Goal: Information Seeking & Learning: Learn about a topic

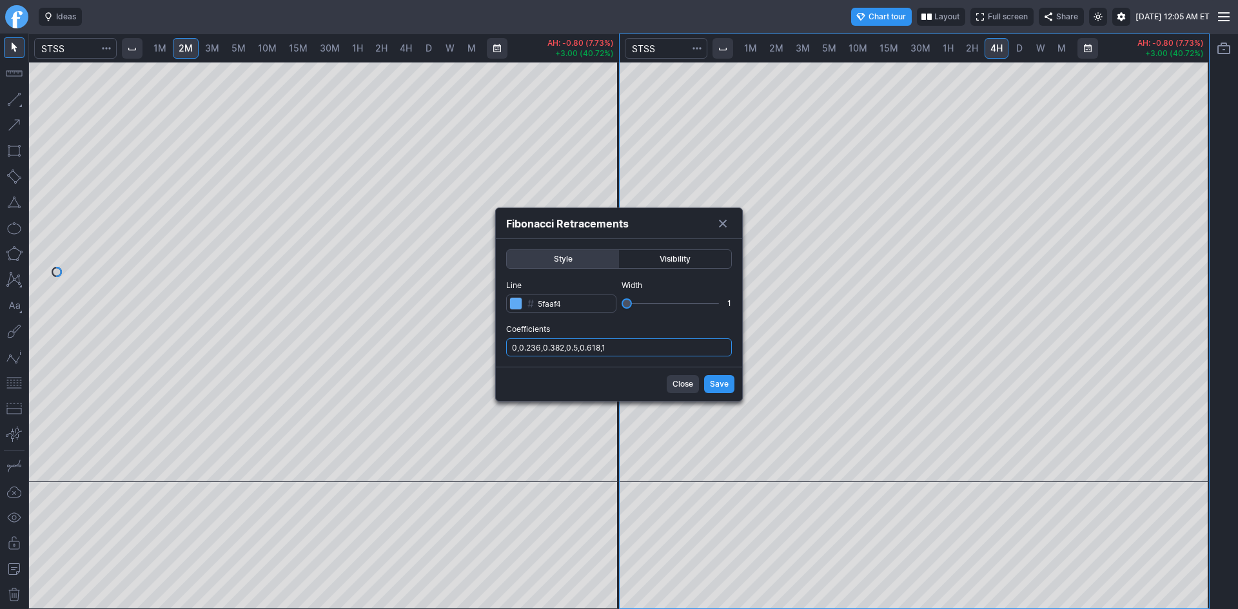
drag, startPoint x: 678, startPoint y: 340, endPoint x: 675, endPoint y: 347, distance: 7.2
click at [678, 342] on input "0,0.236,0.382,0.5,0.618,1" at bounding box center [619, 347] width 226 height 18
type input "0,0.236,0.382,0.5,0.618,1,.786"
click at [707, 377] on button "Save" at bounding box center [719, 384] width 30 height 18
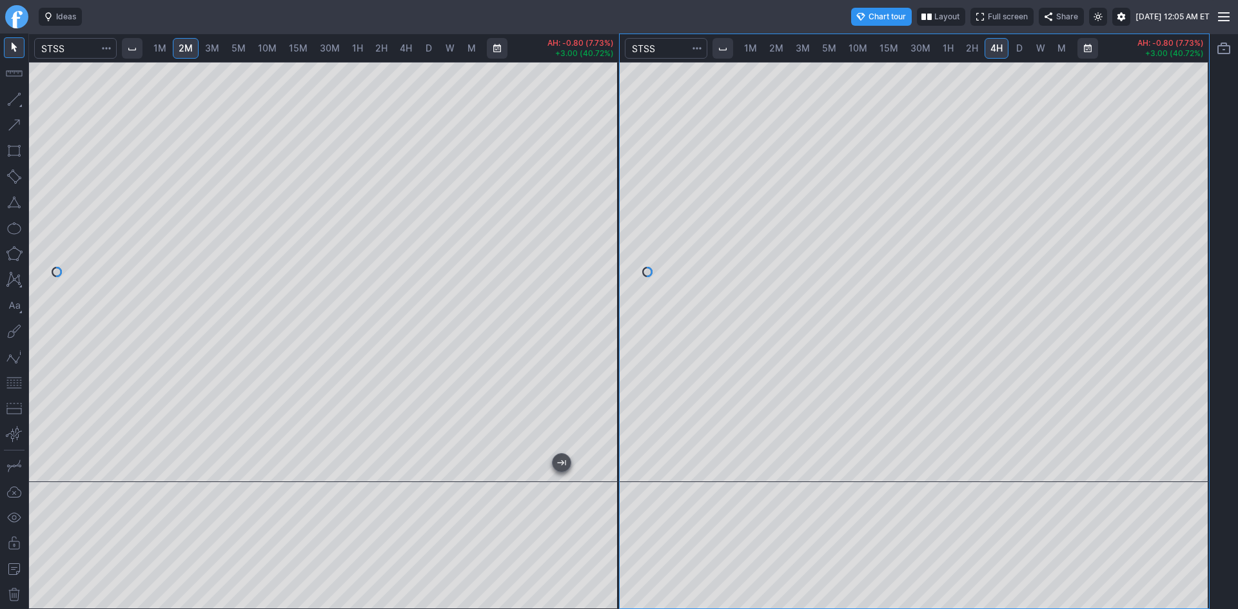
click at [736, 196] on div "1M 2M 3M 5M 10M 15M 30M 1H 2H 4H D W M AH: -0.80 (7.73%) +3.00 (40.72%) 1M 2M 3…" at bounding box center [618, 322] width 1181 height 576
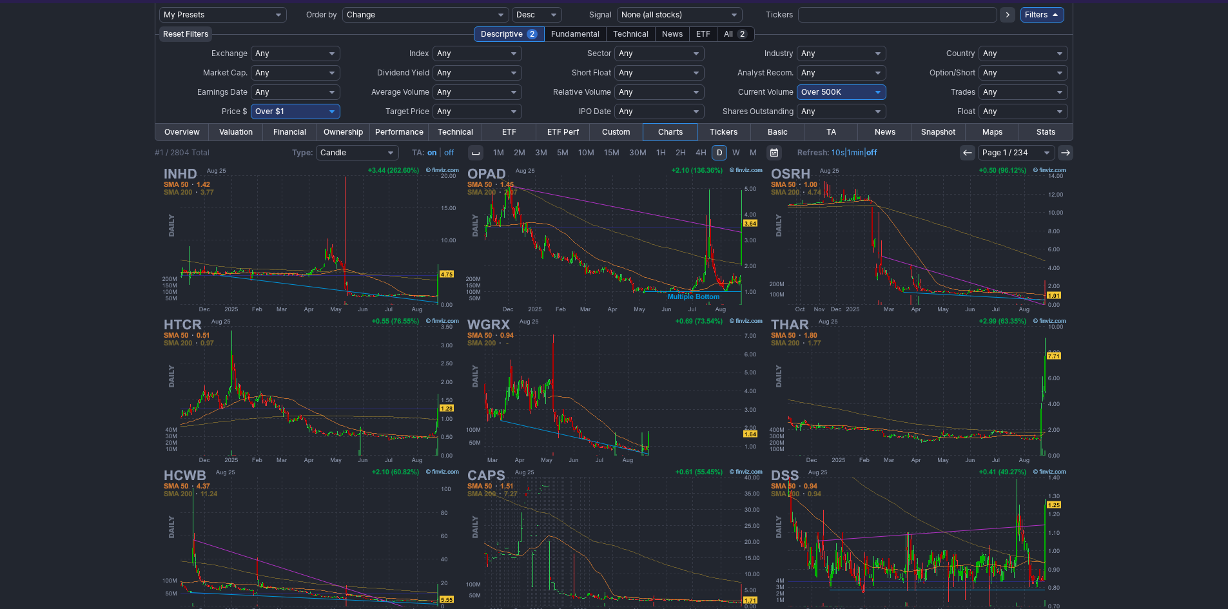
scroll to position [72, 0]
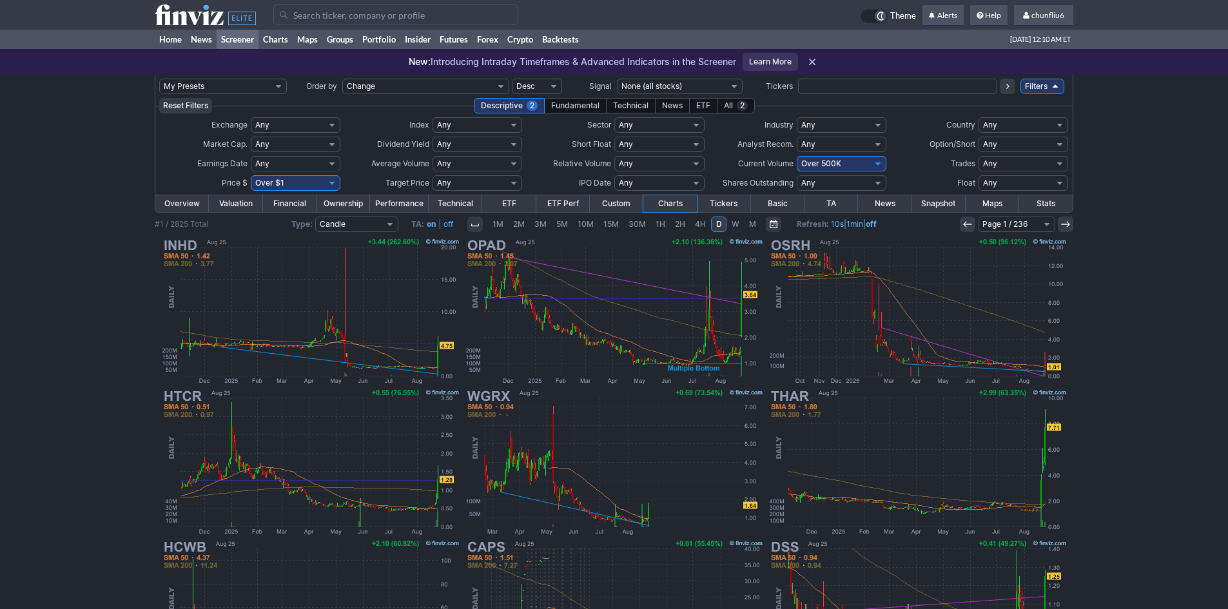
click at [311, 186] on select "Any Under $1 Under $2 Under $3 Under $4 Under $5 Under $7 Under $10 Under $15 U…" at bounding box center [296, 182] width 90 height 15
select select "o10"
click at [251, 175] on select "Any Under $1 Under $2 Under $3 Under $4 Under $5 Under $7 Under $10 Under $15 U…" at bounding box center [296, 182] width 90 height 15
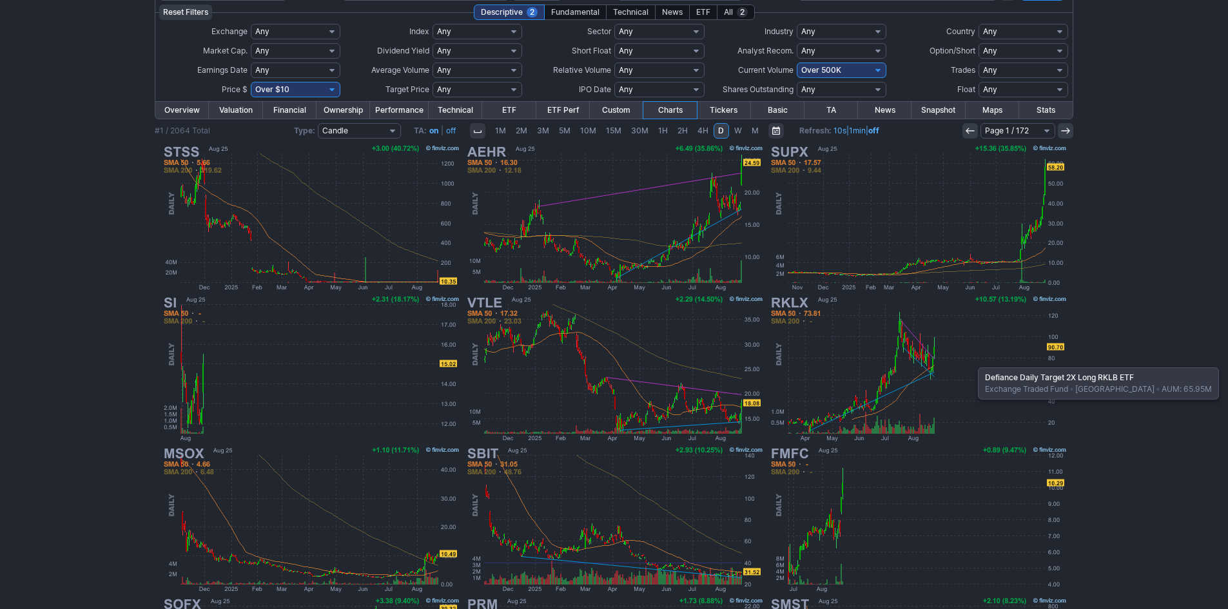
scroll to position [129, 0]
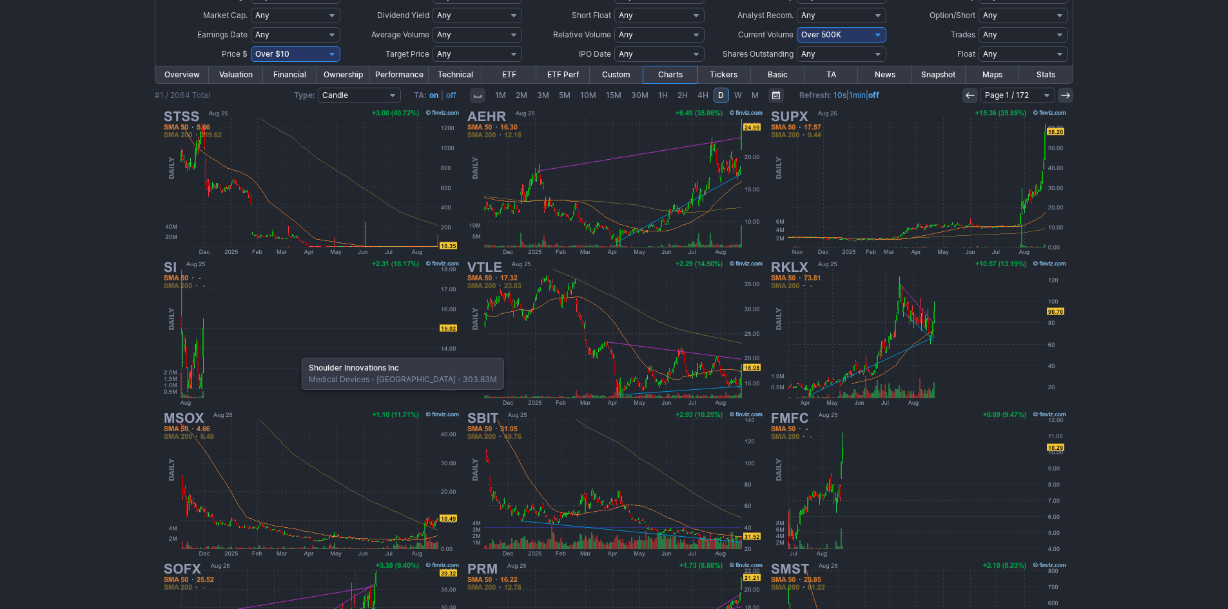
click at [295, 351] on img at bounding box center [311, 333] width 302 height 151
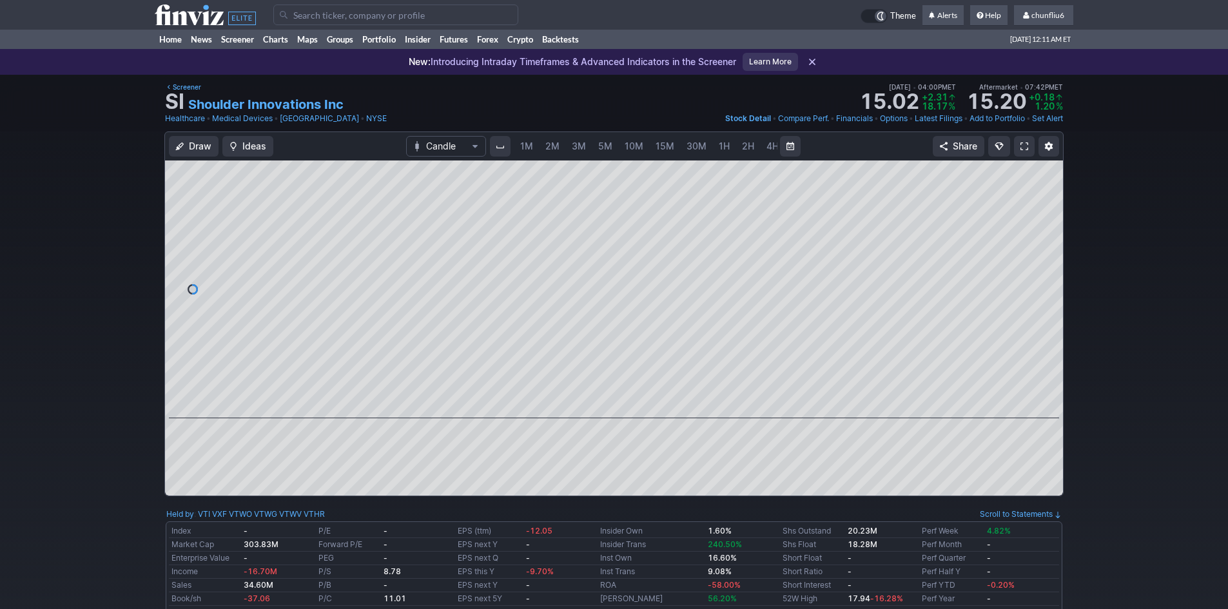
scroll to position [0, 70]
click at [536, 146] on span "5M" at bounding box center [536, 146] width 14 height 11
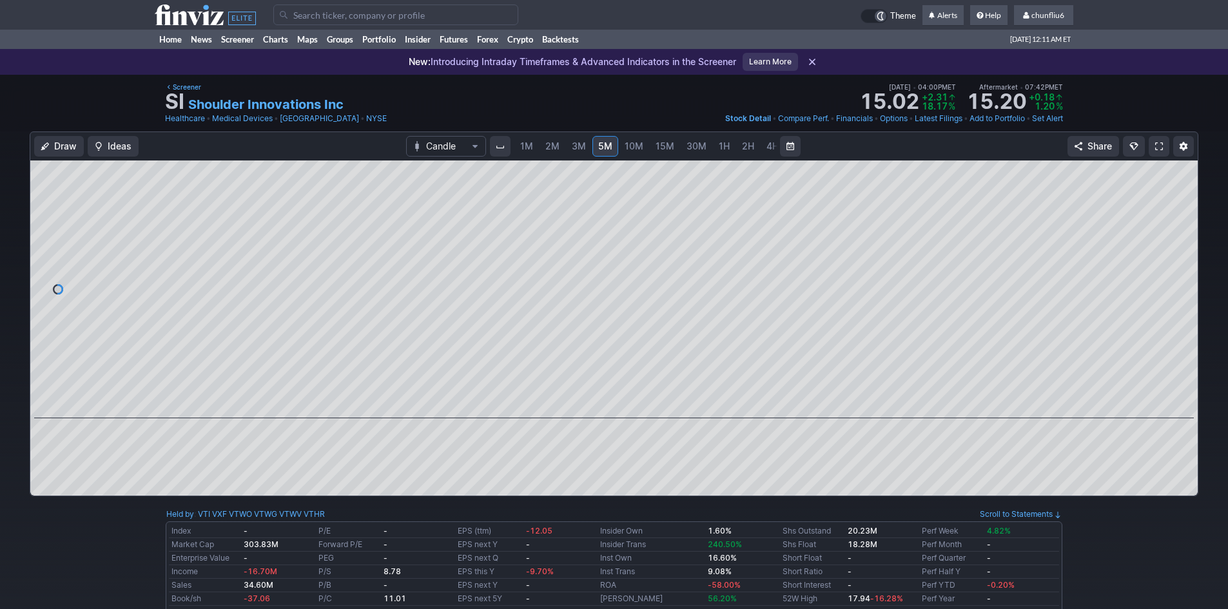
scroll to position [0, 70]
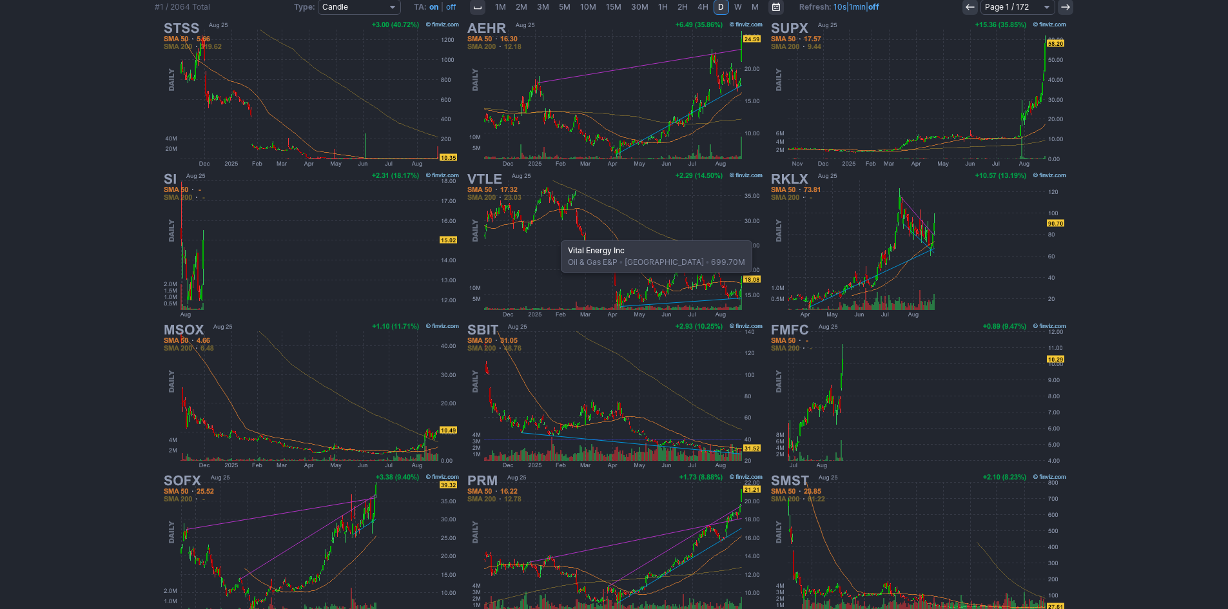
scroll to position [258, 0]
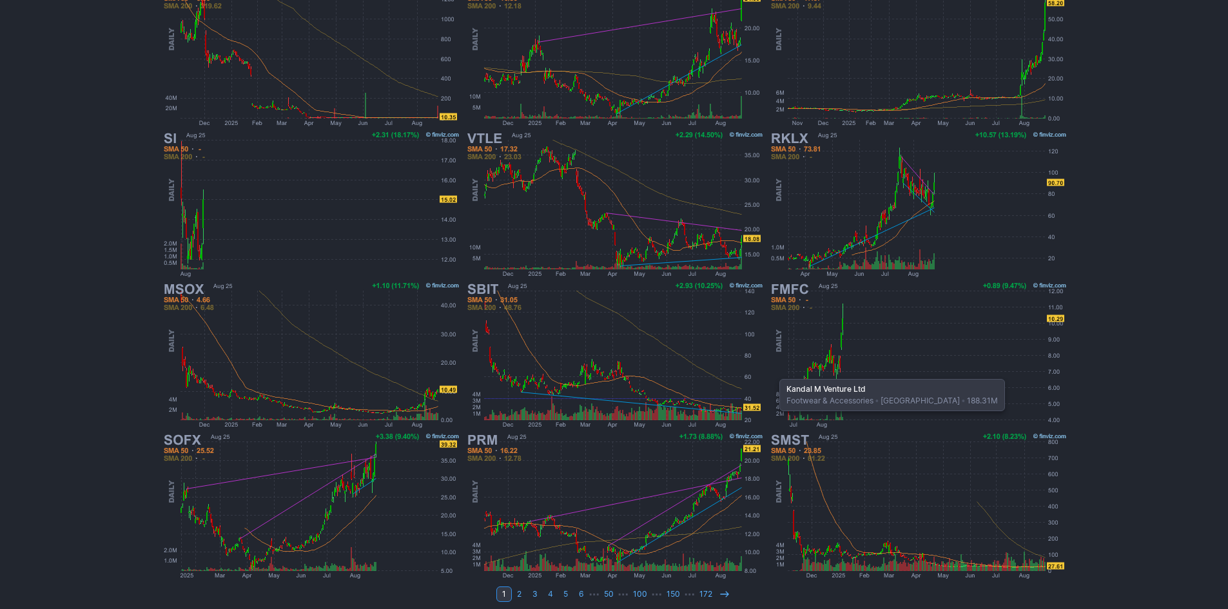
click at [773, 373] on img at bounding box center [918, 355] width 302 height 151
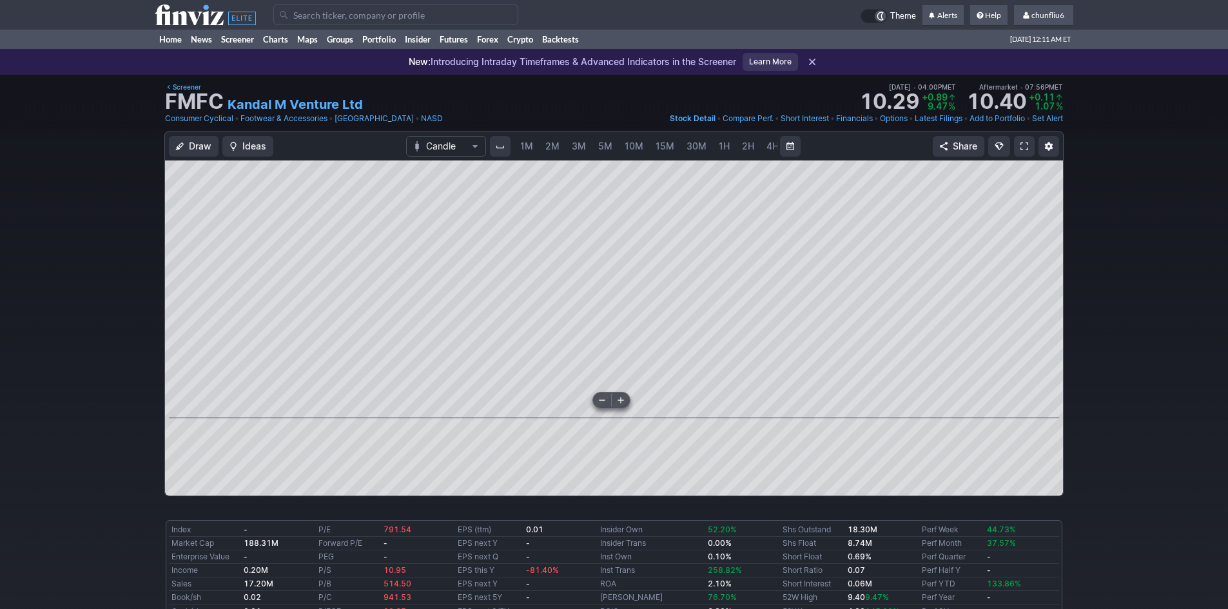
scroll to position [0, 70]
click at [532, 151] on span "5M" at bounding box center [536, 146] width 14 height 13
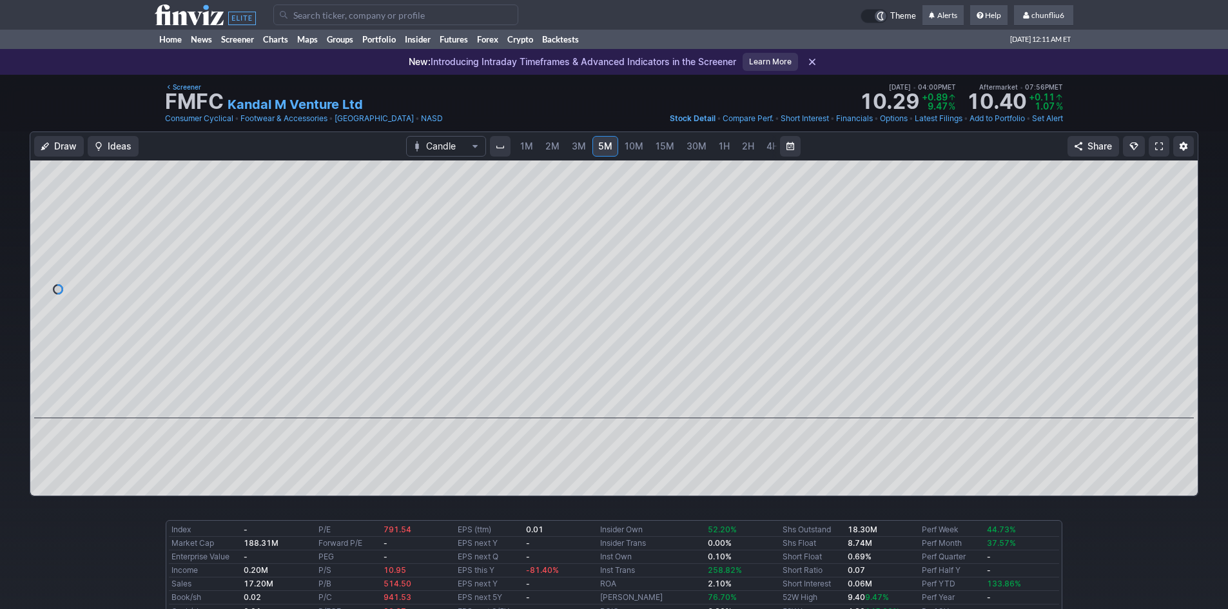
scroll to position [0, 70]
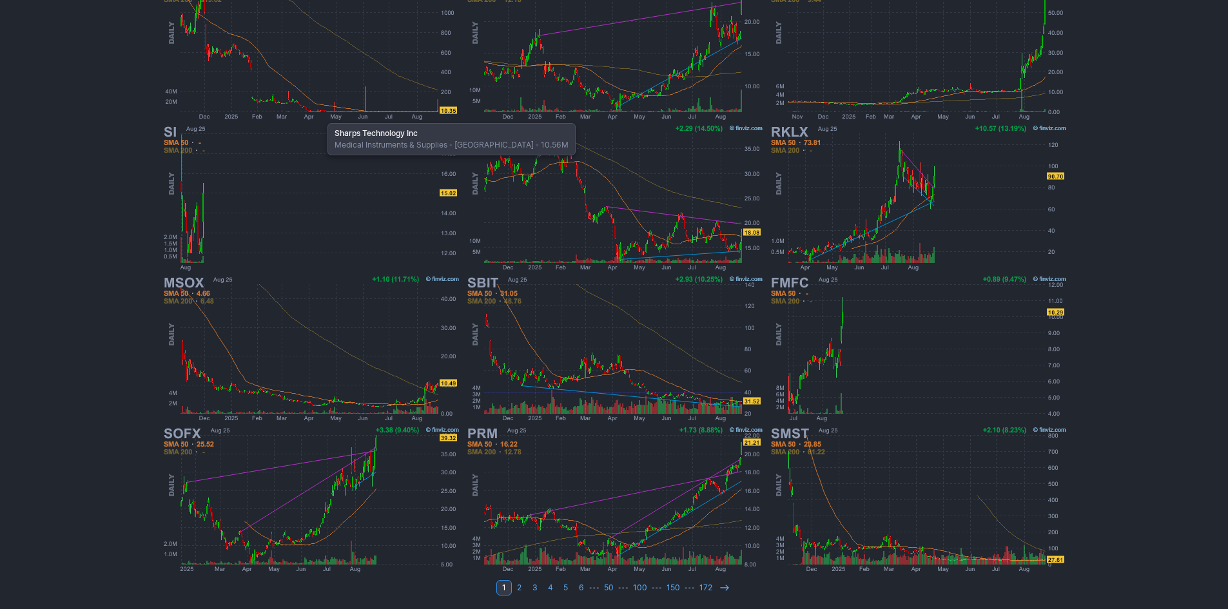
scroll to position [265, 0]
click at [726, 589] on icon at bounding box center [724, 587] width 10 height 10
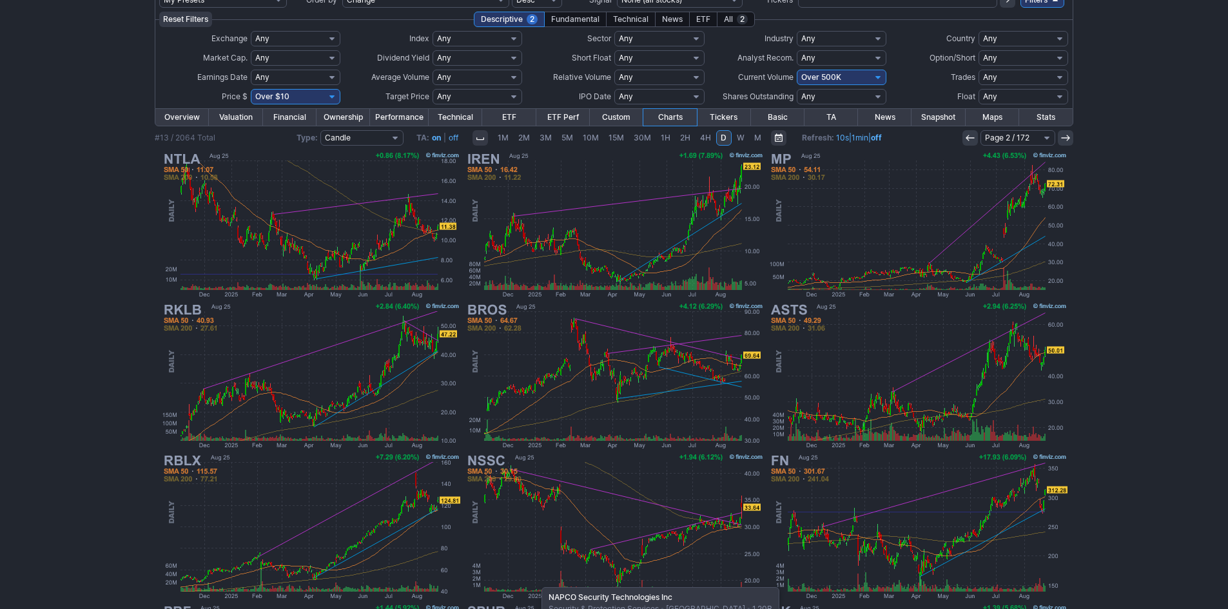
scroll to position [72, 0]
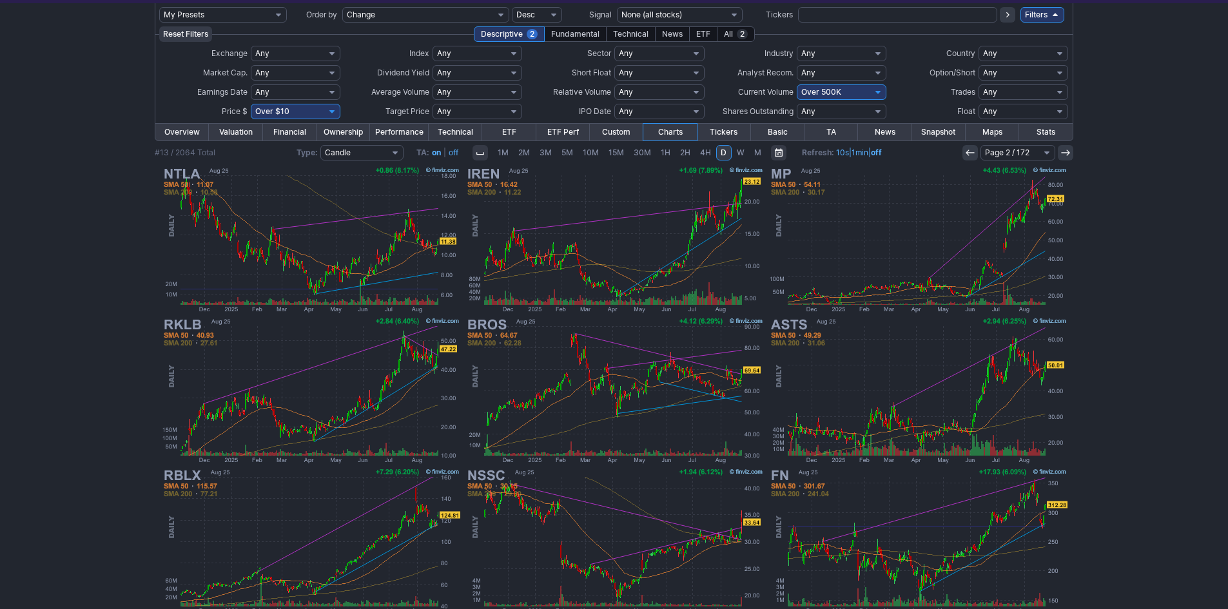
click at [960, 152] on div "#13 / 2064 Total Type: Candle Line OHLC Hollow Candle Heikin Ashi TA: on | off …" at bounding box center [614, 152] width 919 height 15
click at [967, 152] on use at bounding box center [970, 153] width 8 height 6
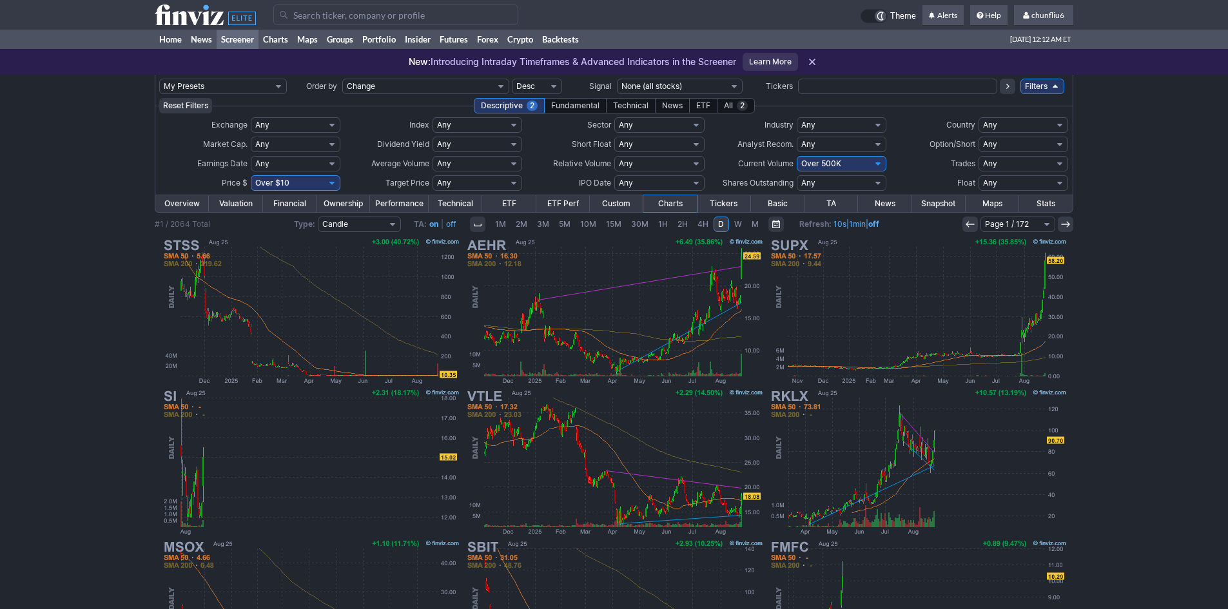
click at [1167, 221] on div "My Presets -Save Screen -Edit Screens p: NP! Order by Ticker Tickers Input Filt…" at bounding box center [614, 474] width 1228 height 799
click at [1053, 17] on span "chunfliu6" at bounding box center [1047, 15] width 33 height 10
click at [1023, 96] on link "Sign Out" at bounding box center [1037, 95] width 72 height 21
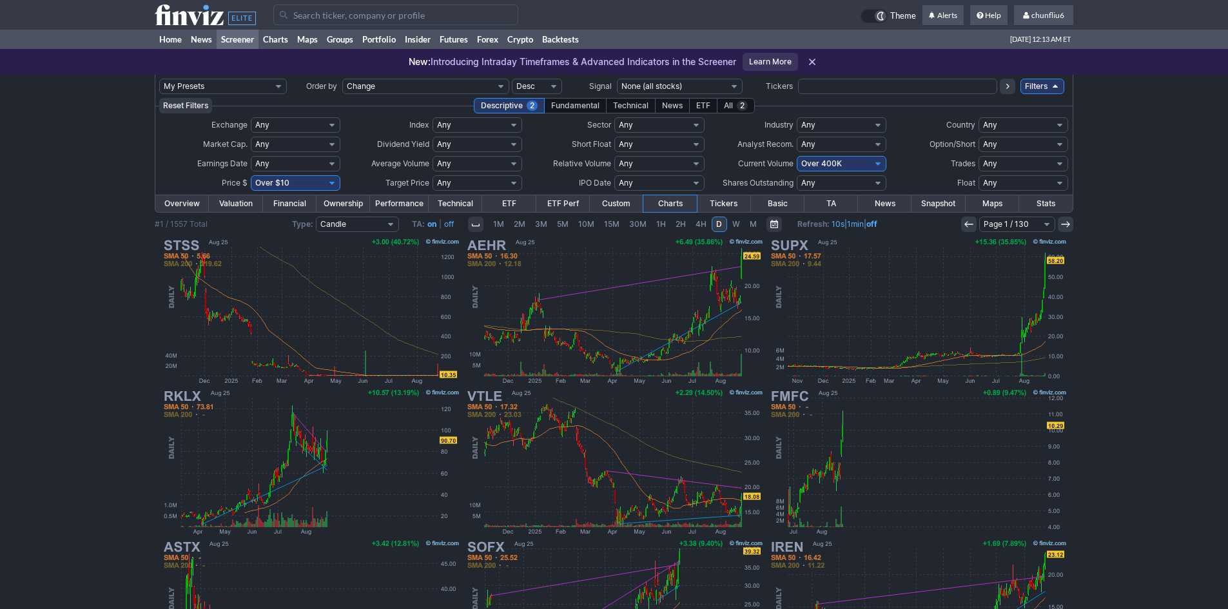
click at [361, 17] on input "Search" at bounding box center [395, 15] width 245 height 21
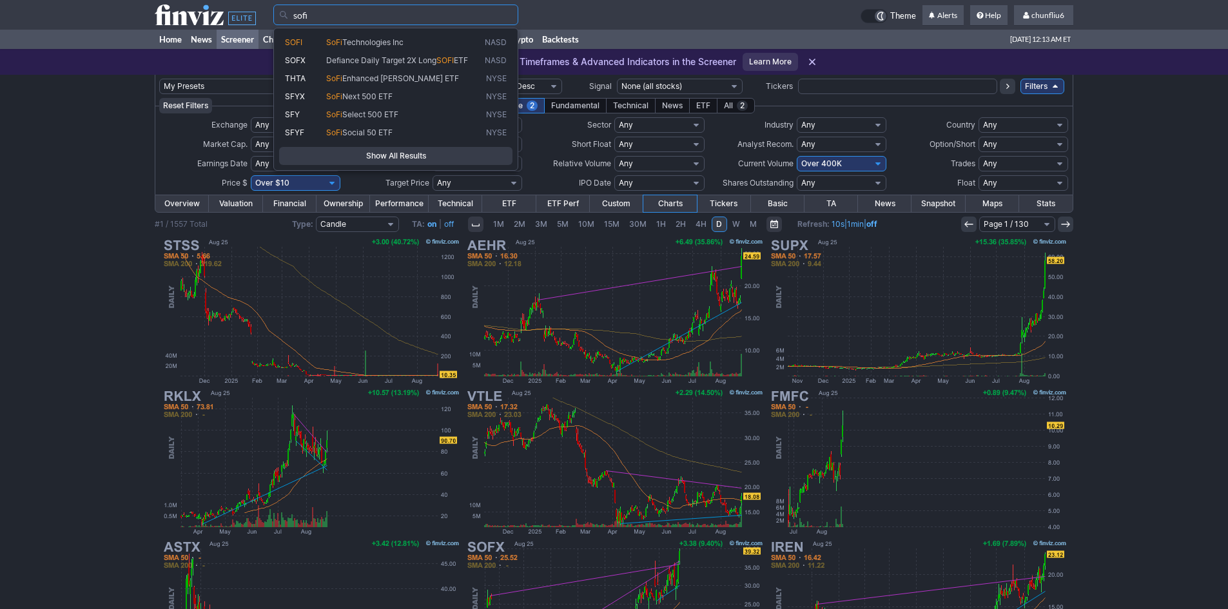
type input "sofi"
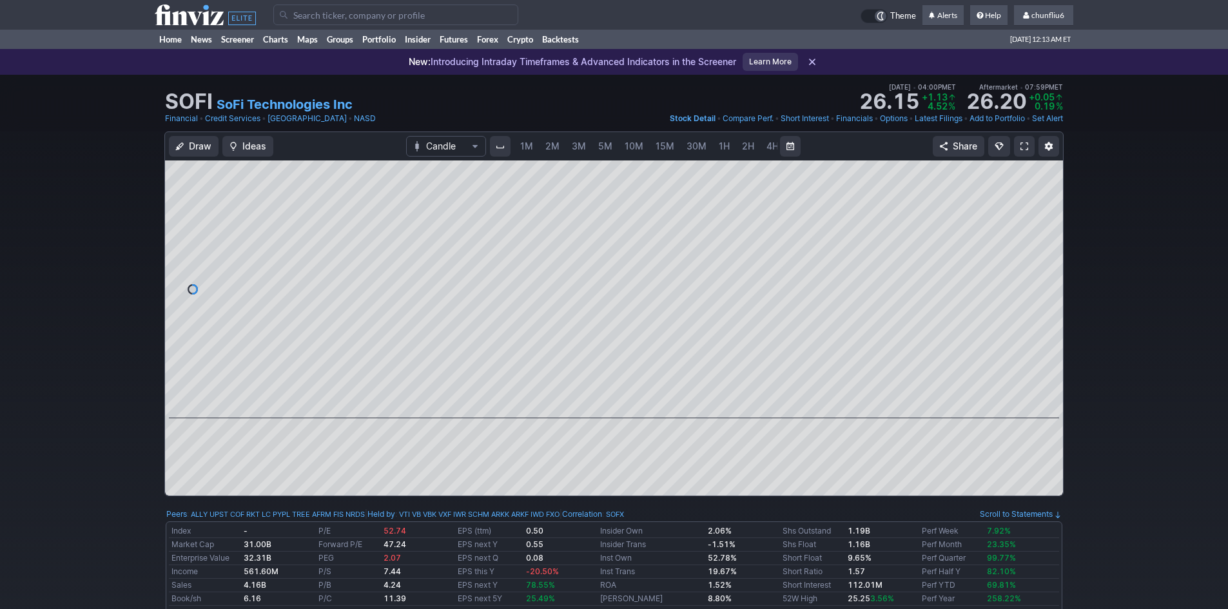
scroll to position [0, 70]
click at [532, 147] on span "5M" at bounding box center [536, 146] width 14 height 11
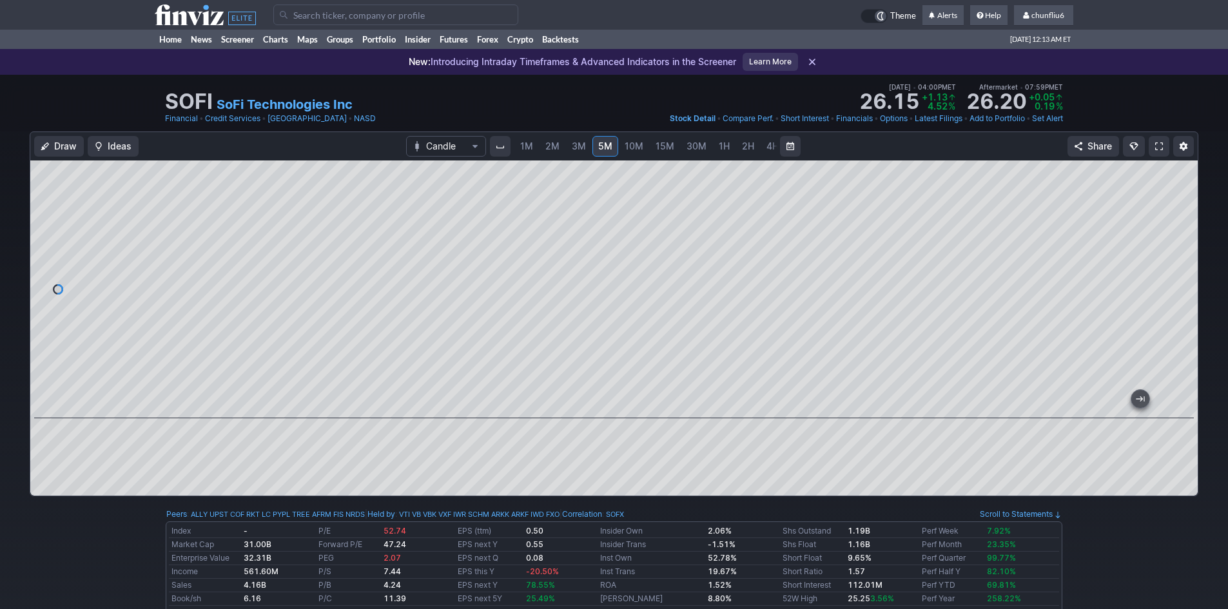
click at [1153, 147] on link at bounding box center [1159, 146] width 21 height 21
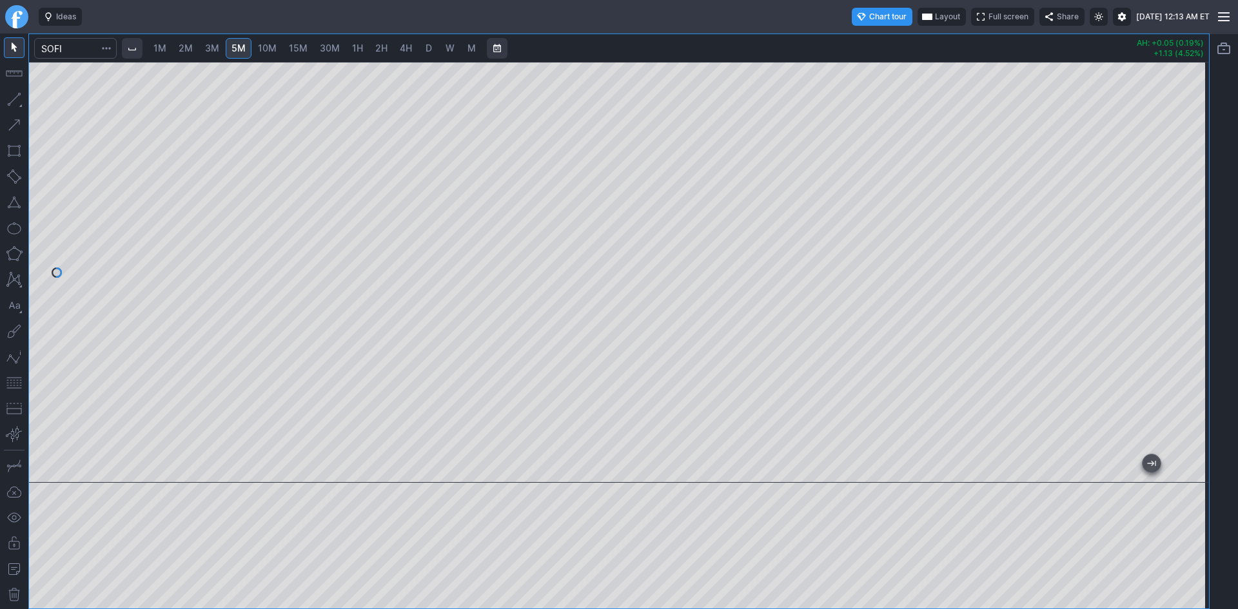
click at [217, 48] on span "3M" at bounding box center [212, 48] width 14 height 11
click at [193, 47] on span "2M" at bounding box center [186, 48] width 14 height 11
click at [157, 47] on span "1M" at bounding box center [159, 48] width 13 height 11
click at [1222, 223] on div "1M 2M 3M 5M 10M 15M 30M 1H 2H 4H D W M AH: +0.05 (0.19%) +1.13 (4.52%)" at bounding box center [619, 322] width 1238 height 576
drag, startPoint x: 1199, startPoint y: 190, endPoint x: 1187, endPoint y: 288, distance: 98.1
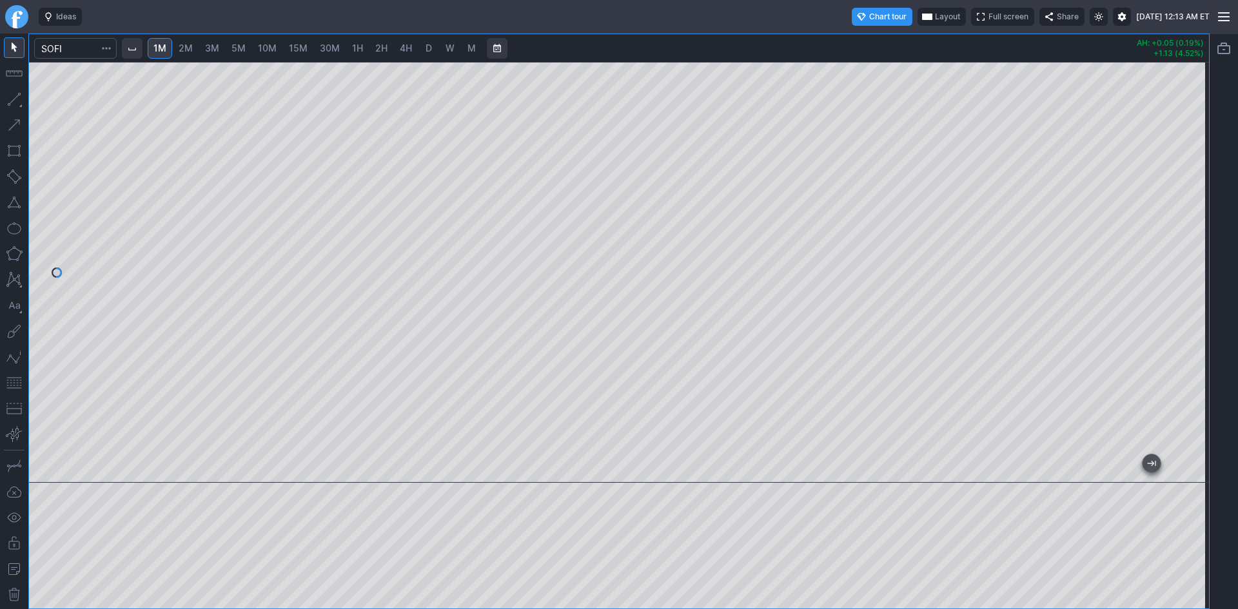
click at [1187, 288] on div at bounding box center [1195, 269] width 27 height 389
click at [935, 21] on span "Layout" at bounding box center [947, 16] width 25 height 13
click at [884, 41] on button "Layout" at bounding box center [884, 42] width 18 height 18
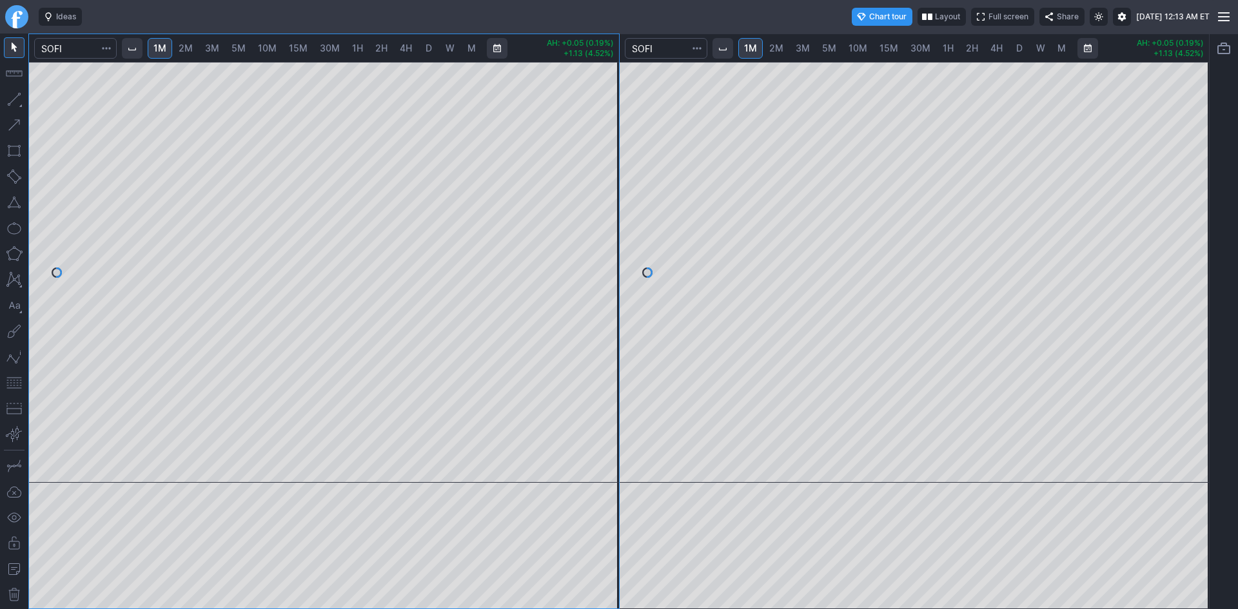
click at [855, 44] on span "10M" at bounding box center [857, 48] width 19 height 11
drag, startPoint x: 1196, startPoint y: 130, endPoint x: 1184, endPoint y: 217, distance: 87.8
click at [1193, 210] on div at bounding box center [1195, 269] width 27 height 389
click at [889, 50] on span "15M" at bounding box center [888, 48] width 19 height 11
drag, startPoint x: 1197, startPoint y: 213, endPoint x: 1195, endPoint y: 233, distance: 20.0
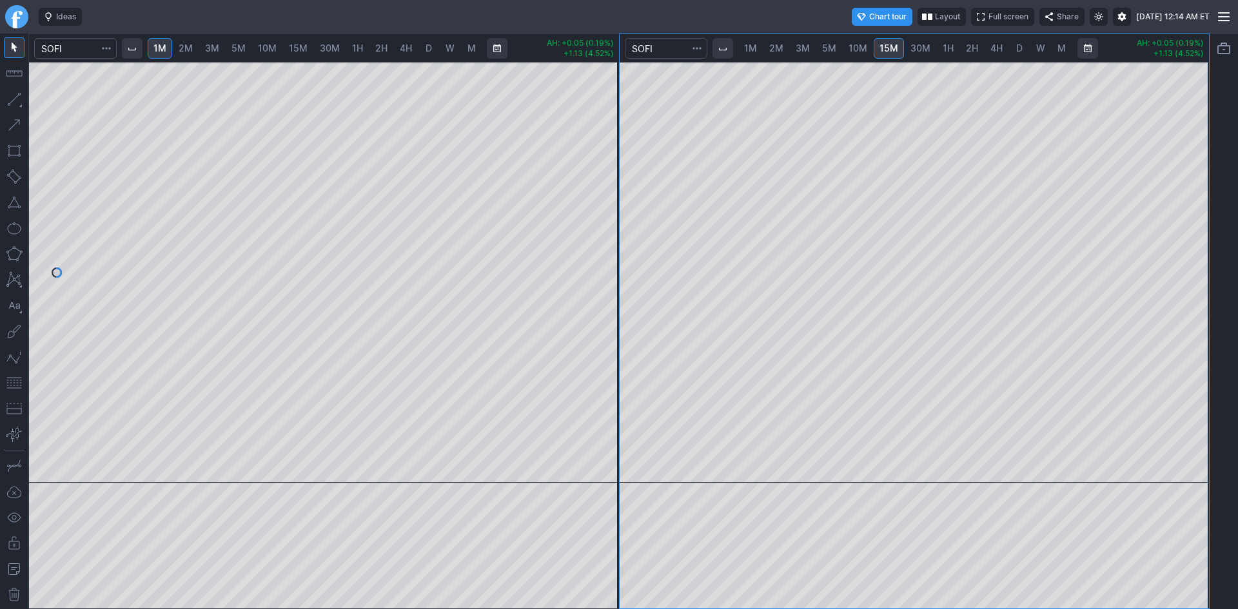
click at [1195, 233] on div at bounding box center [1195, 269] width 27 height 389
drag, startPoint x: 14, startPoint y: 382, endPoint x: 23, endPoint y: 380, distance: 9.4
click at [16, 380] on button "button" at bounding box center [14, 383] width 21 height 21
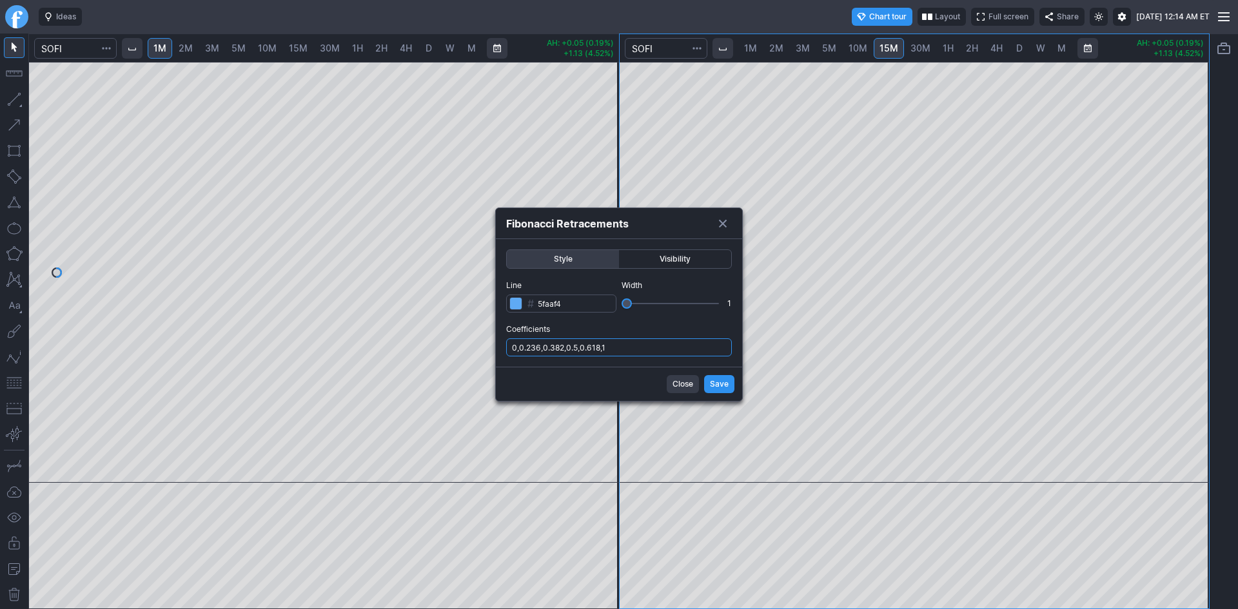
click at [680, 344] on input "0,0.236,0.382,0.5,0.618,1" at bounding box center [619, 347] width 226 height 18
type input "0,0.236,0.382,0.5,0.618,1,.786"
click at [714, 378] on span "Save" at bounding box center [719, 384] width 19 height 13
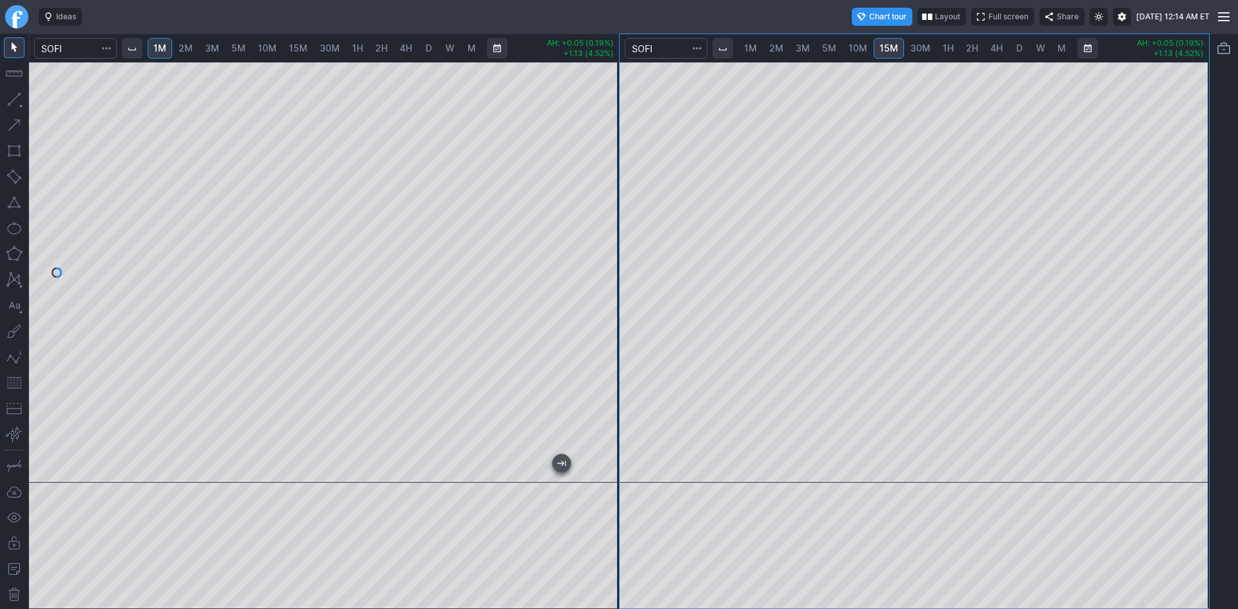
click at [683, 304] on div "1M 2M 3M 5M 10M 15M 30M 1H 2H 4H D W M AH: +0.05 (0.19%) +1.13 (4.52%) 1M 2M 3M…" at bounding box center [618, 322] width 1181 height 576
click at [619, 242] on div at bounding box center [324, 272] width 590 height 421
click at [193, 54] on span "2M" at bounding box center [186, 48] width 14 height 13
drag, startPoint x: 610, startPoint y: 182, endPoint x: 609, endPoint y: 264, distance: 81.9
click at [609, 264] on div at bounding box center [605, 269] width 27 height 389
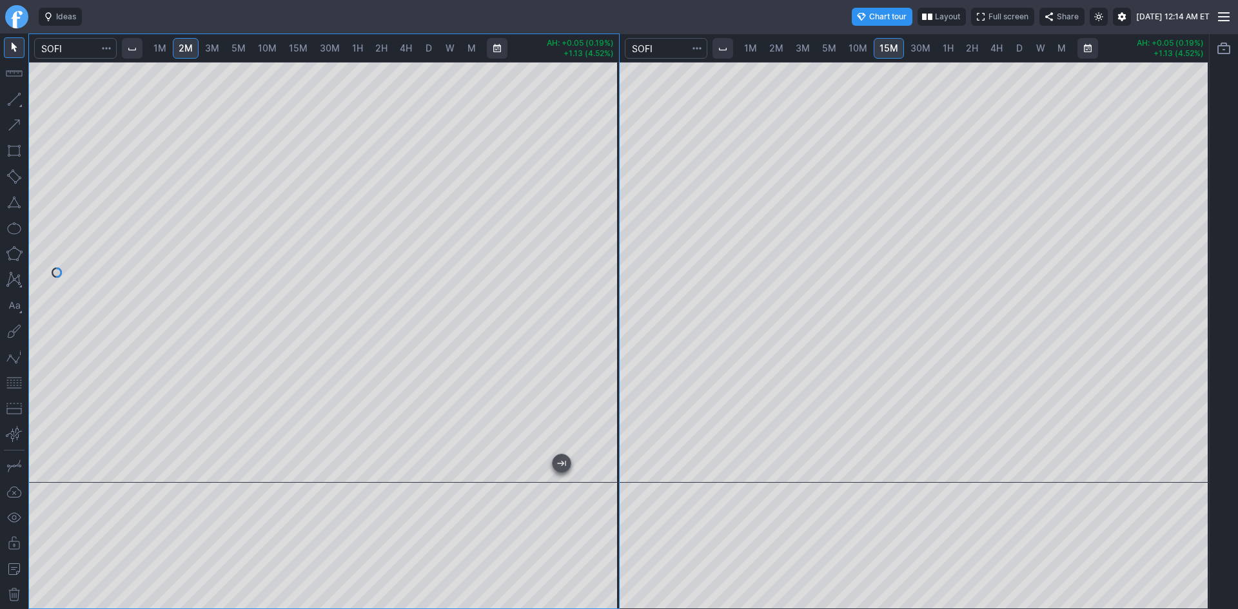
click at [19, 384] on button "button" at bounding box center [14, 383] width 21 height 21
click at [485, 269] on div at bounding box center [619, 304] width 1238 height 609
